Goal: Task Accomplishment & Management: Use online tool/utility

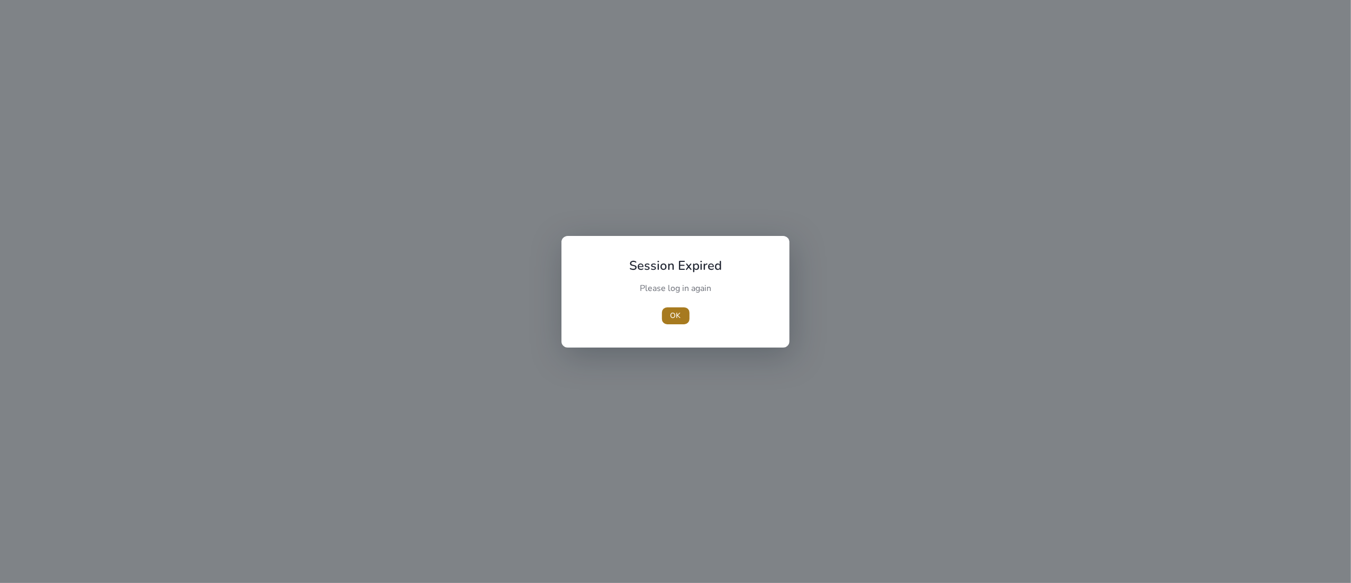
click at [669, 309] on span "button" at bounding box center [676, 315] width 28 height 25
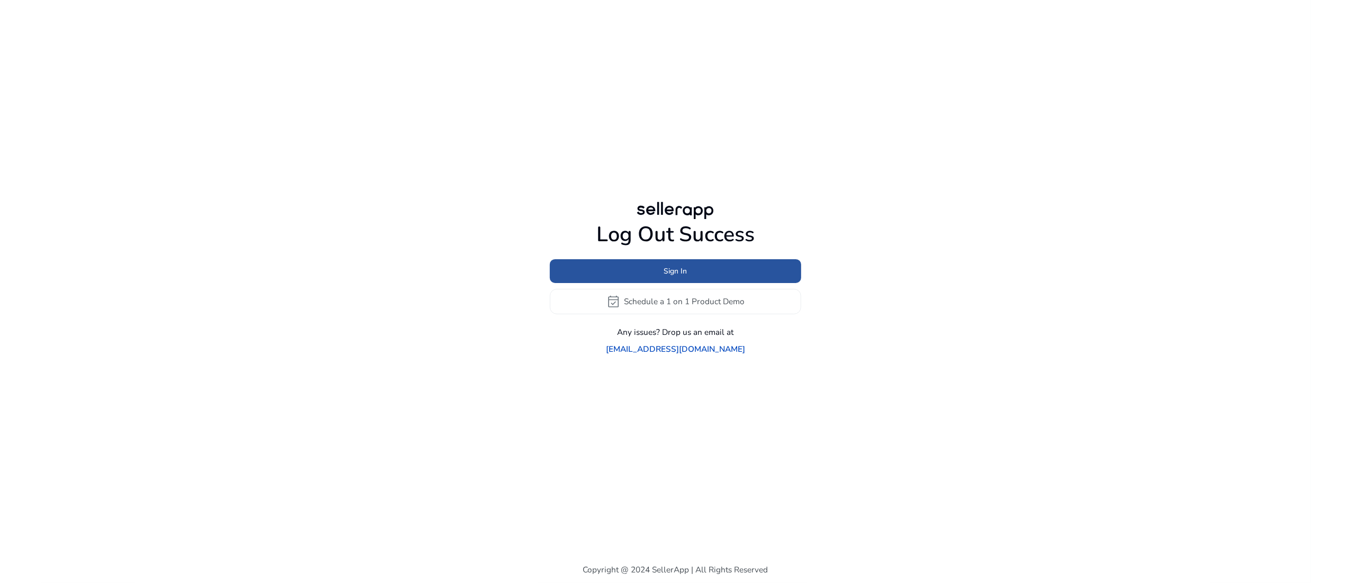
click at [676, 277] on span "Sign In" at bounding box center [675, 271] width 23 height 11
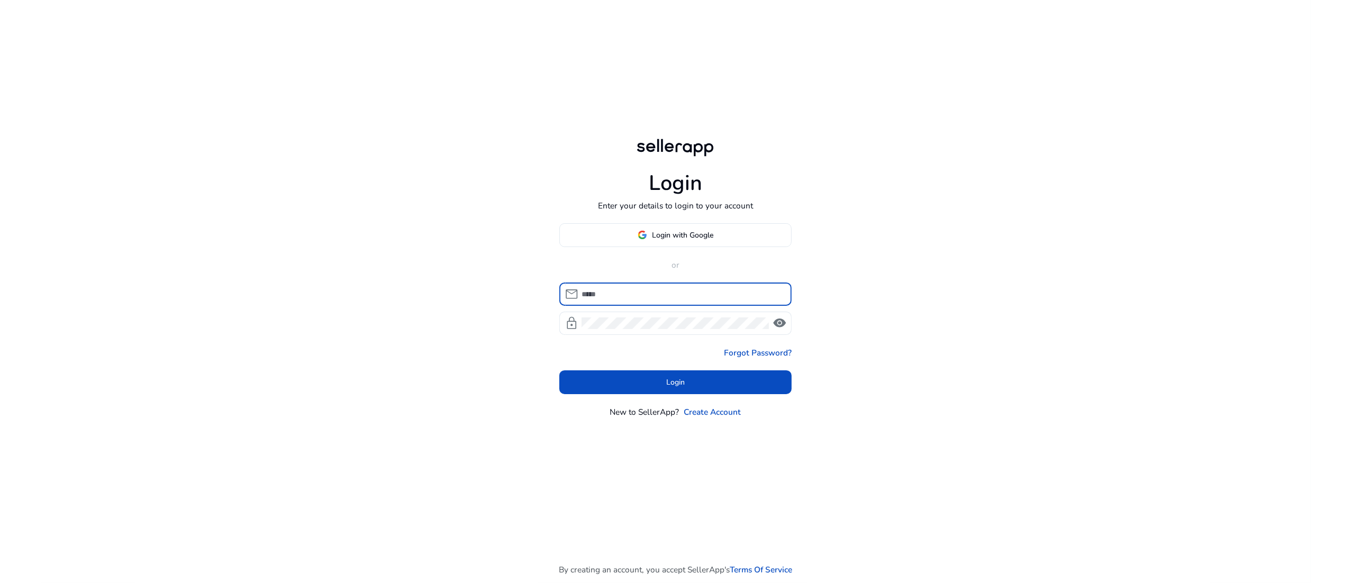
type input "**********"
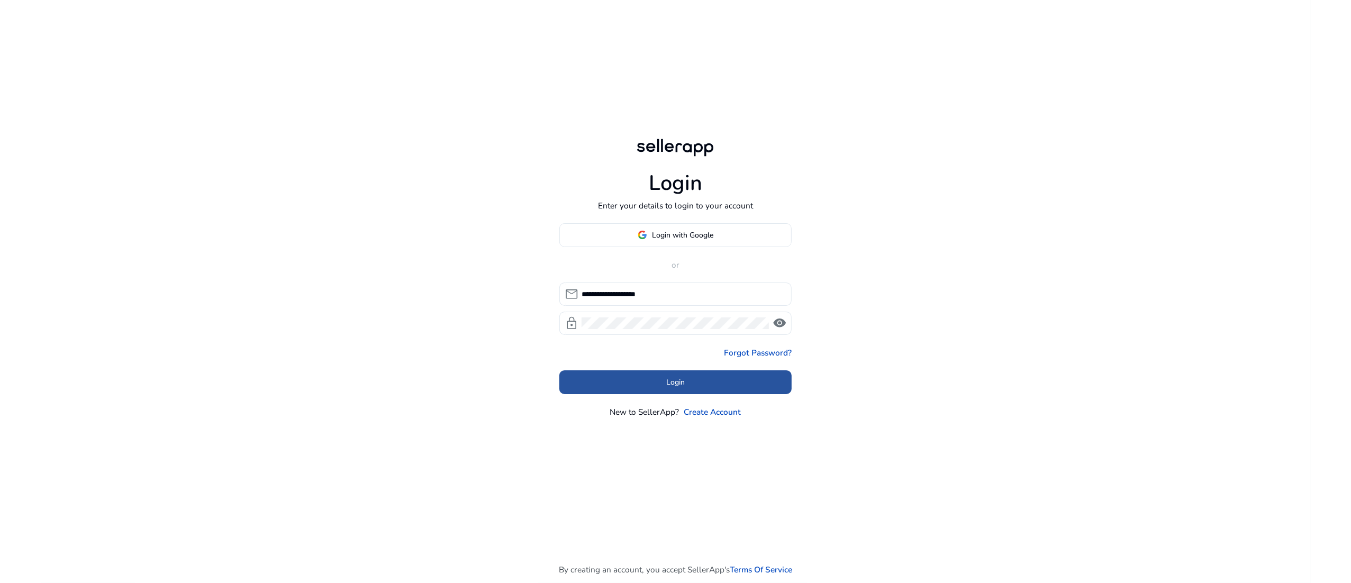
click at [647, 381] on span at bounding box center [675, 382] width 233 height 25
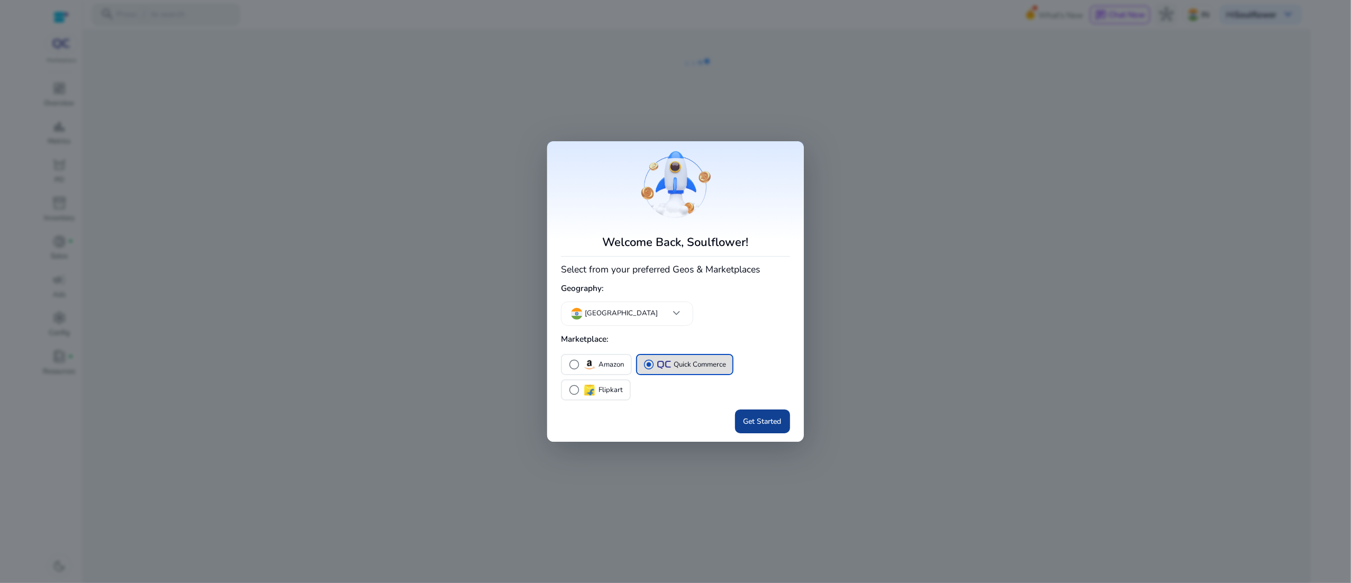
click at [758, 427] on span "Get Started" at bounding box center [763, 421] width 38 height 11
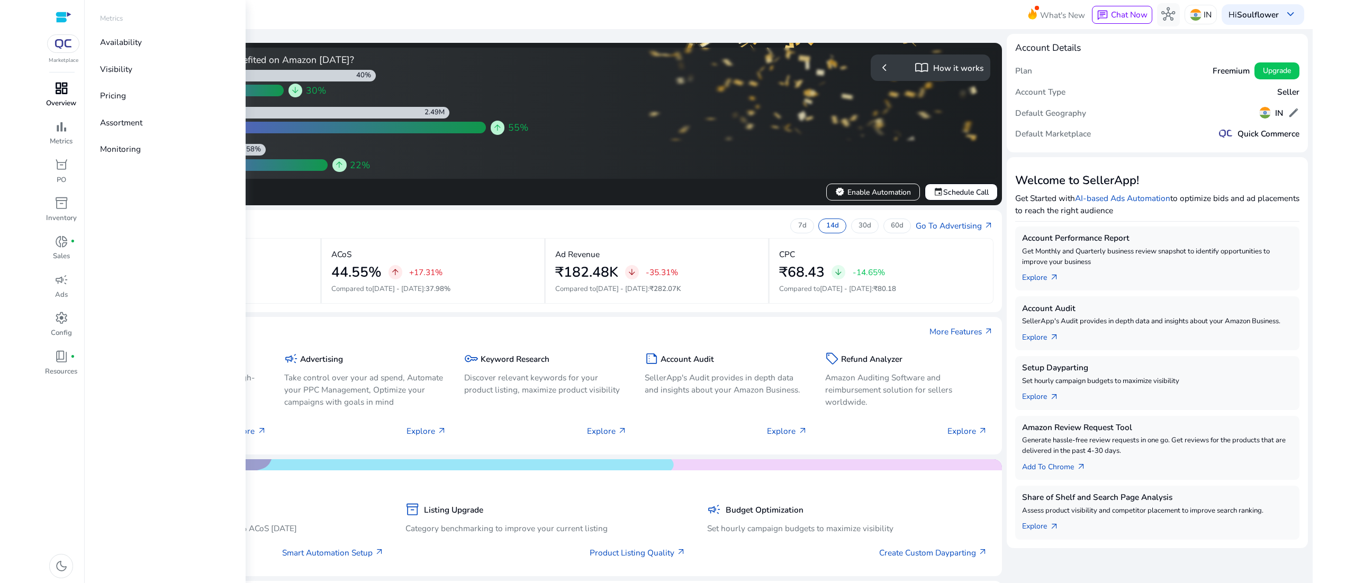
click at [58, 95] on span "dashboard" at bounding box center [62, 88] width 14 height 14
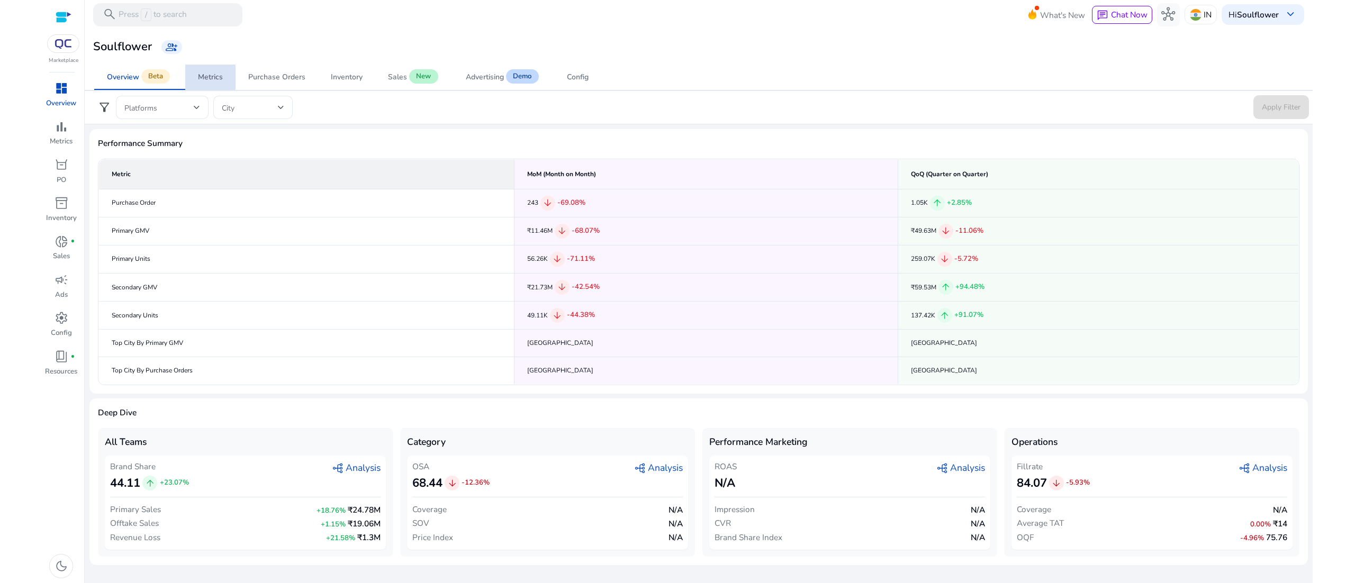
click at [208, 77] on div "Metrics" at bounding box center [210, 77] width 25 height 7
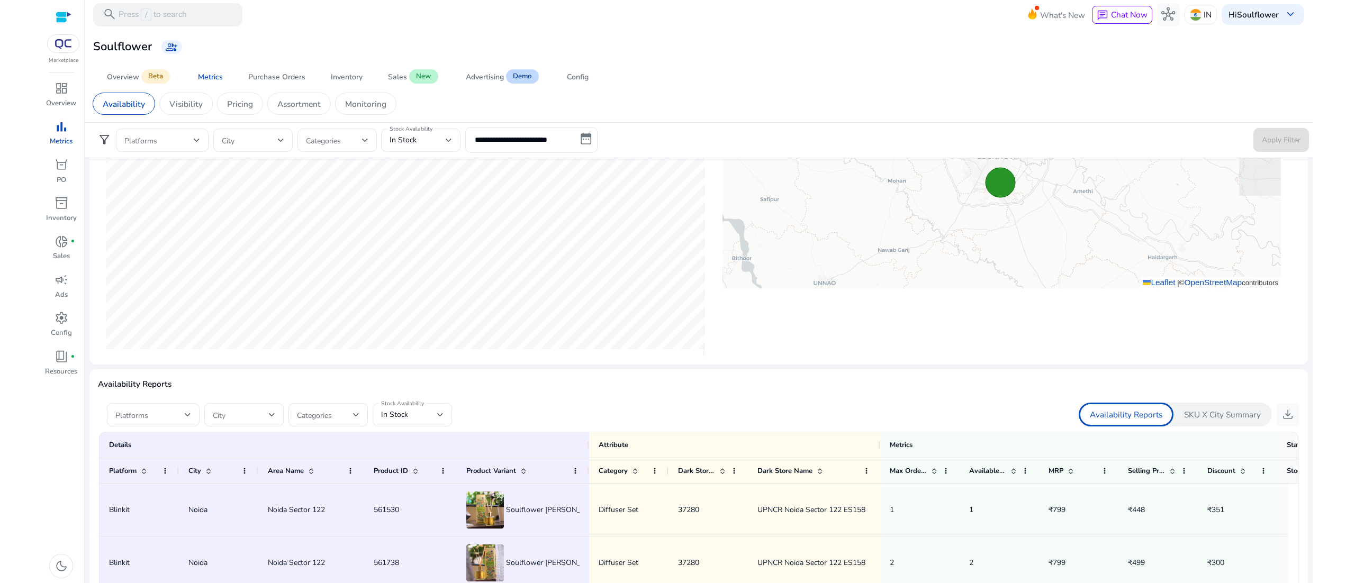
scroll to position [591, 0]
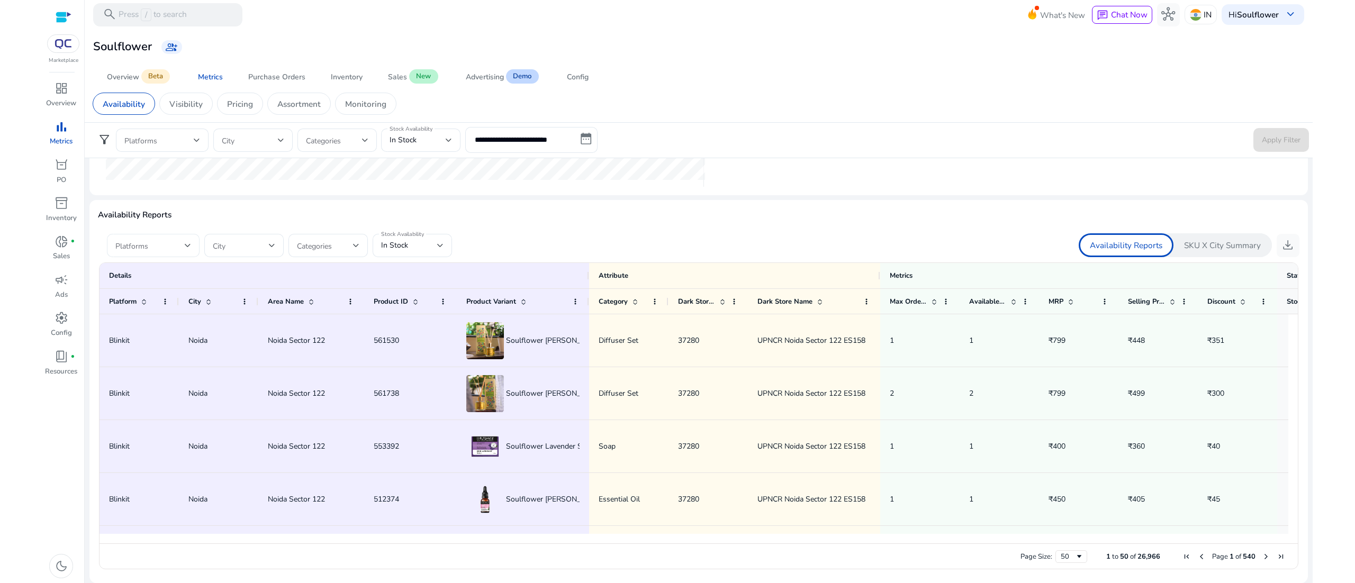
click at [195, 239] on div "Platforms" at bounding box center [153, 245] width 93 height 23
click at [138, 296] on img at bounding box center [139, 299] width 12 height 12
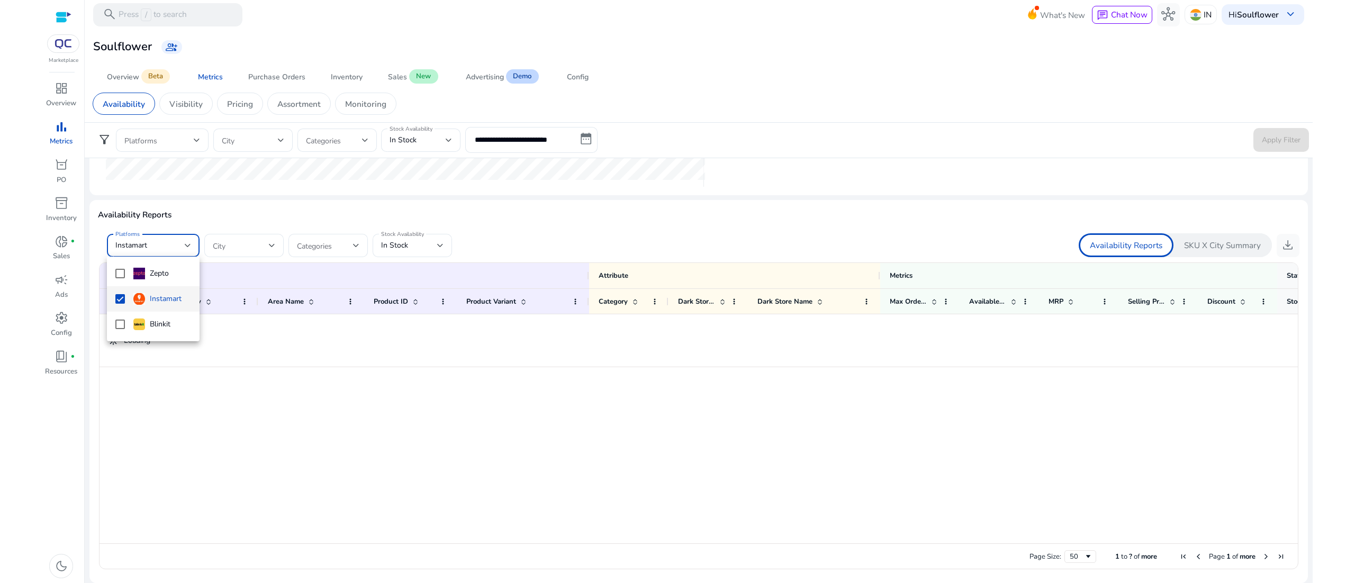
click at [699, 214] on div at bounding box center [677, 291] width 1355 height 583
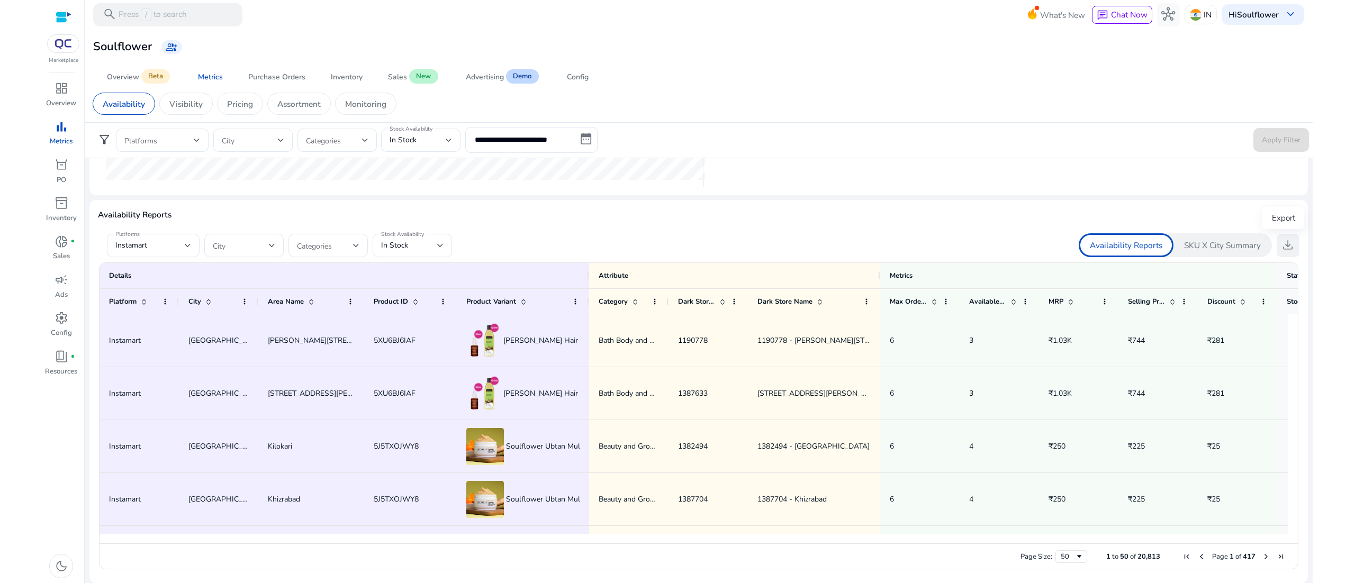
click at [1281, 246] on span "download" at bounding box center [1288, 245] width 14 height 14
click at [418, 246] on div "In Stock" at bounding box center [409, 246] width 56 height 12
click at [403, 284] on mat-option "All" at bounding box center [412, 273] width 79 height 25
click at [1282, 247] on span "download" at bounding box center [1288, 245] width 14 height 14
